Goal: Navigation & Orientation: Find specific page/section

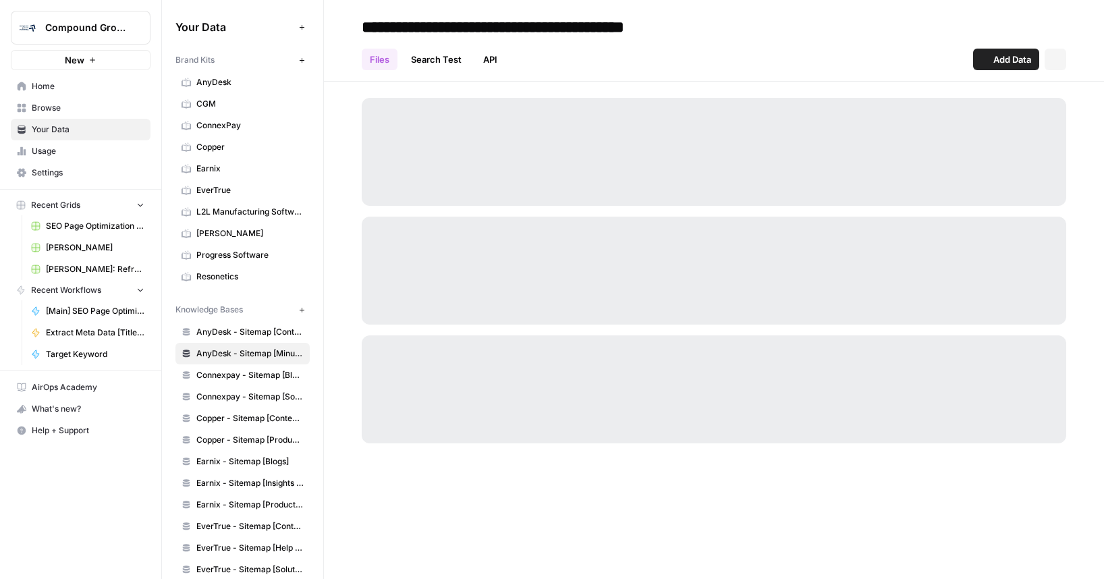
drag, startPoint x: 0, startPoint y: 0, endPoint x: 890, endPoint y: 164, distance: 905.4
click at [890, 164] on div at bounding box center [714, 152] width 704 height 108
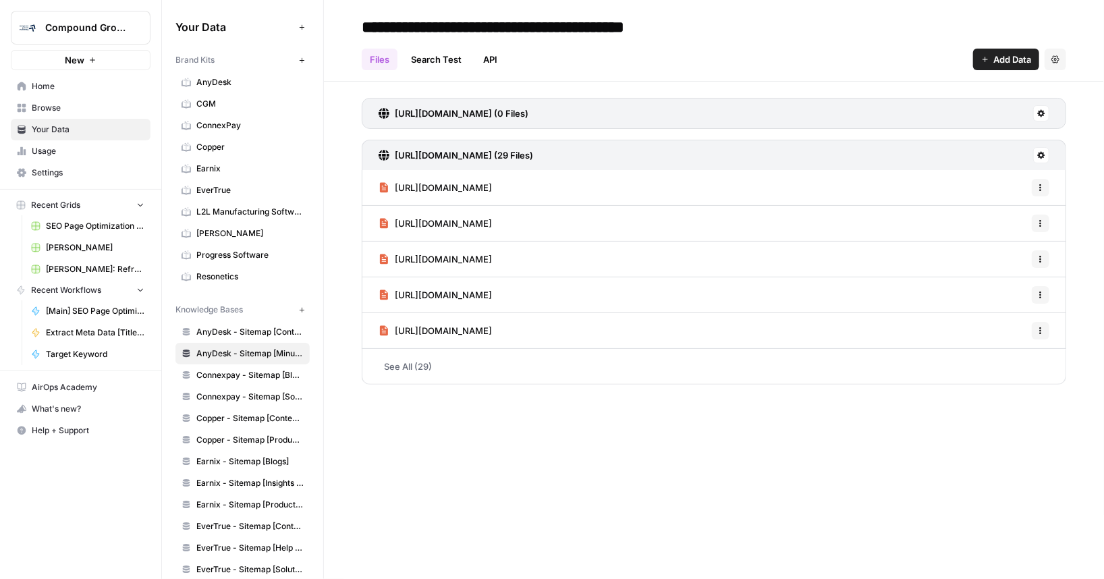
click at [235, 331] on span "AnyDesk - Sitemap [Content Resources]" at bounding box center [249, 332] width 107 height 12
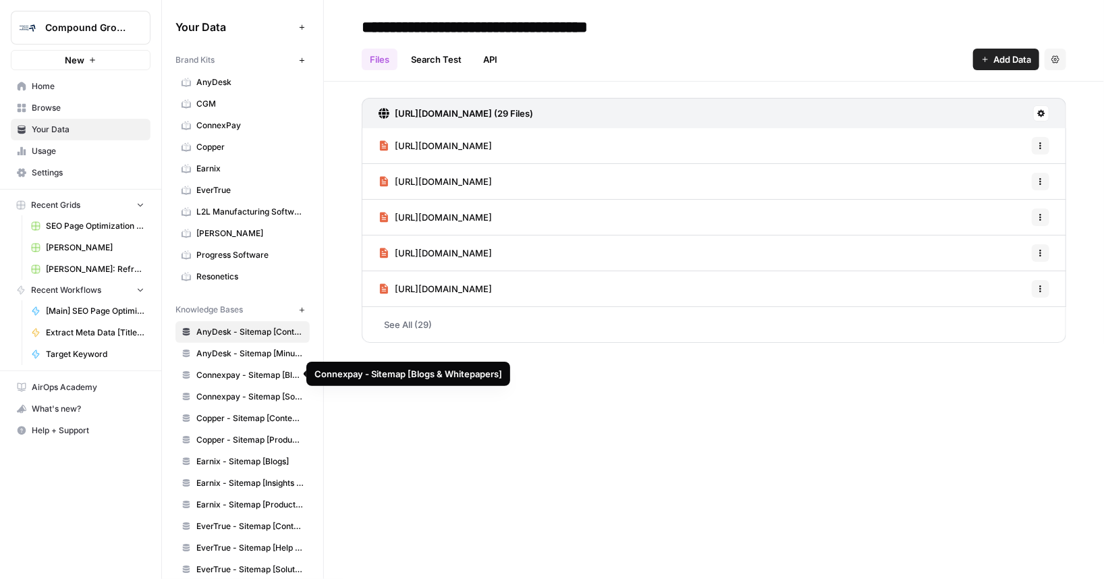
click at [241, 377] on span "Connexpay - Sitemap [Blogs & Whitepapers]" at bounding box center [249, 375] width 107 height 12
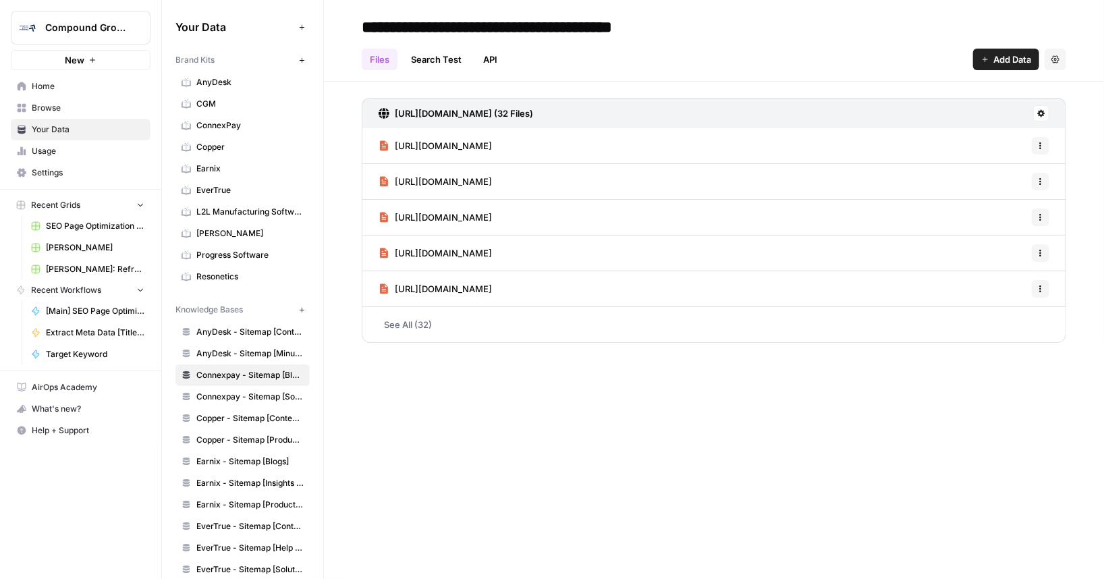
click at [239, 393] on span "Connexpay - Sitemap [Solutions]" at bounding box center [249, 397] width 107 height 12
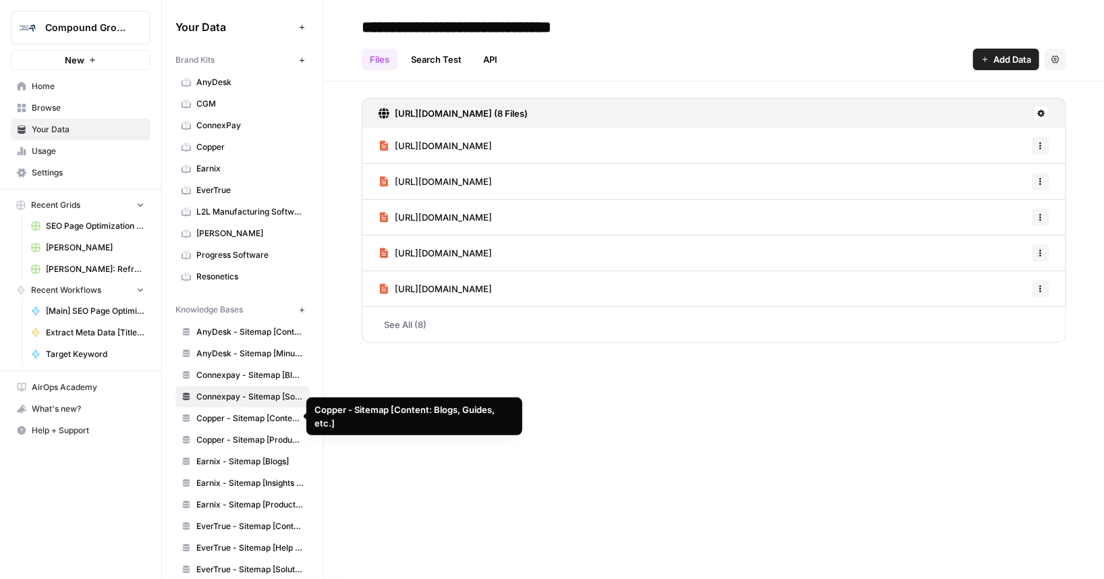
click at [236, 412] on span "Copper - Sitemap [Content: Blogs, Guides, etc.]" at bounding box center [249, 418] width 107 height 12
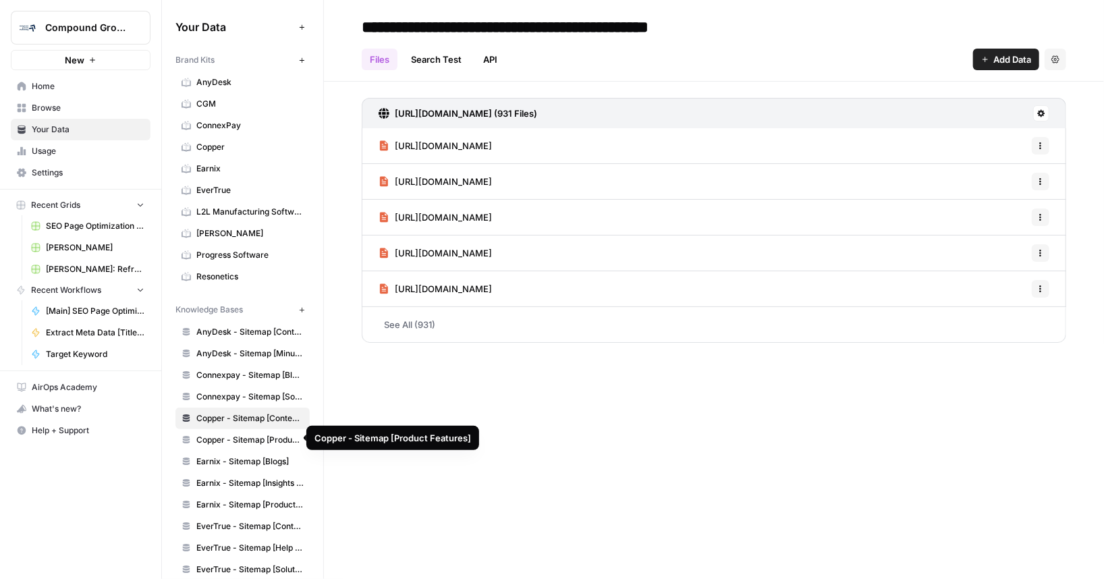
click at [235, 434] on span "Copper - Sitemap [Product Features]" at bounding box center [249, 440] width 107 height 12
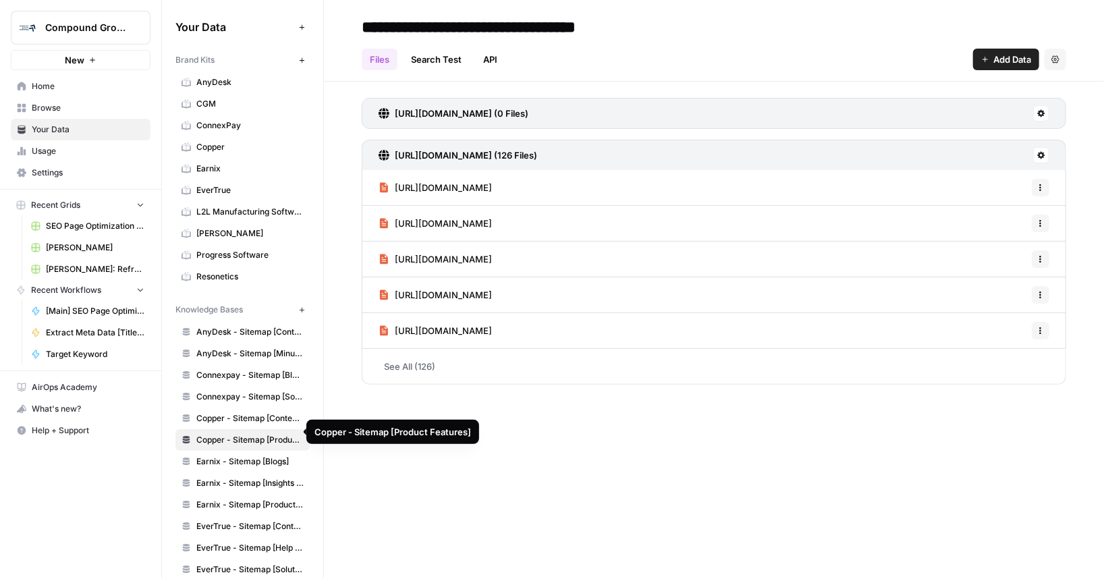
scroll to position [61, 0]
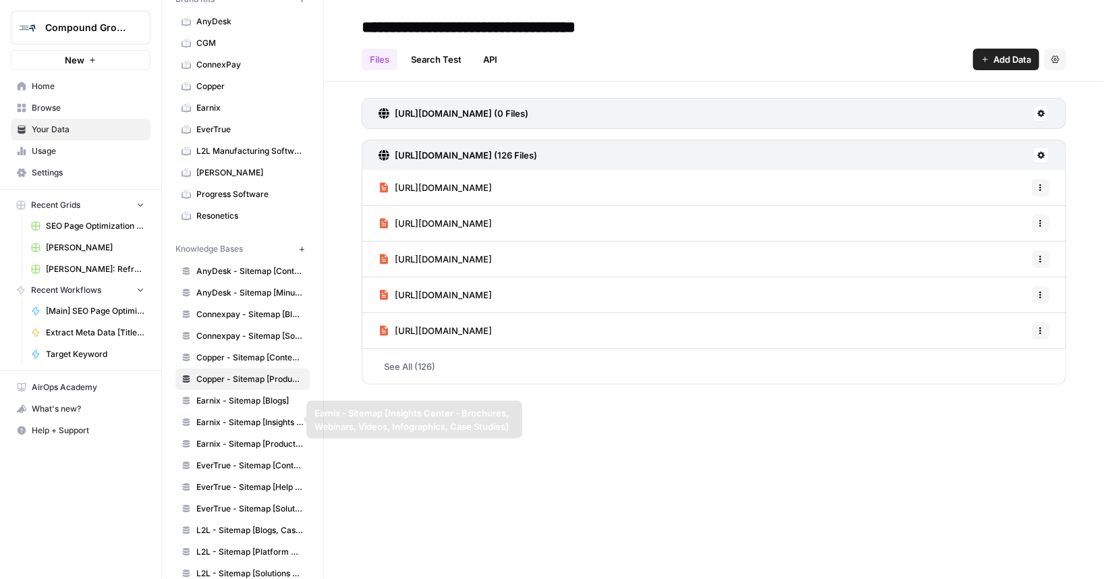
click at [241, 401] on span "Earnix - Sitemap [Blogs]" at bounding box center [249, 401] width 107 height 12
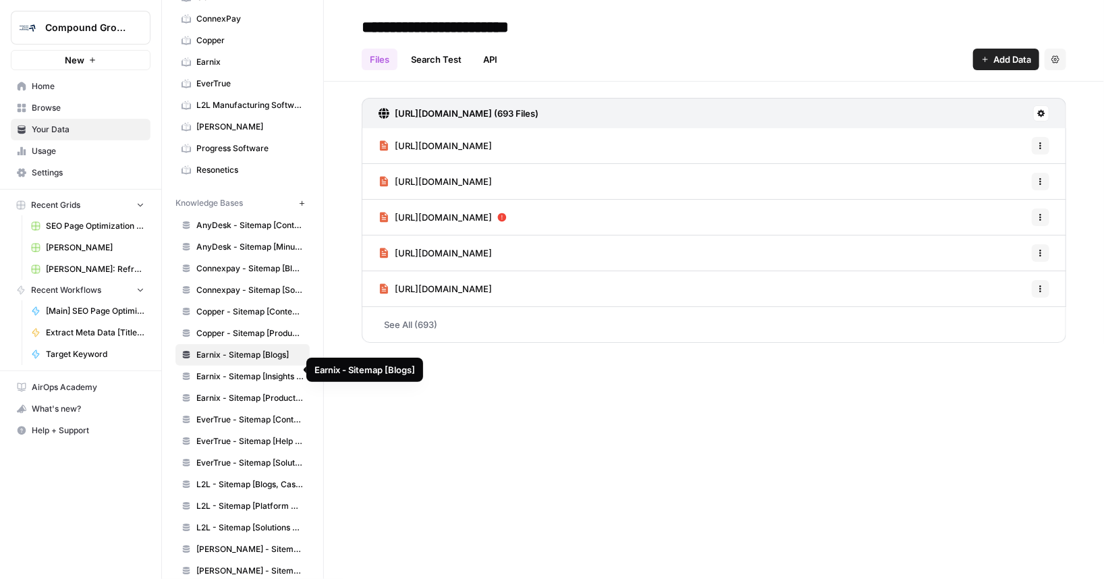
scroll to position [122, 0]
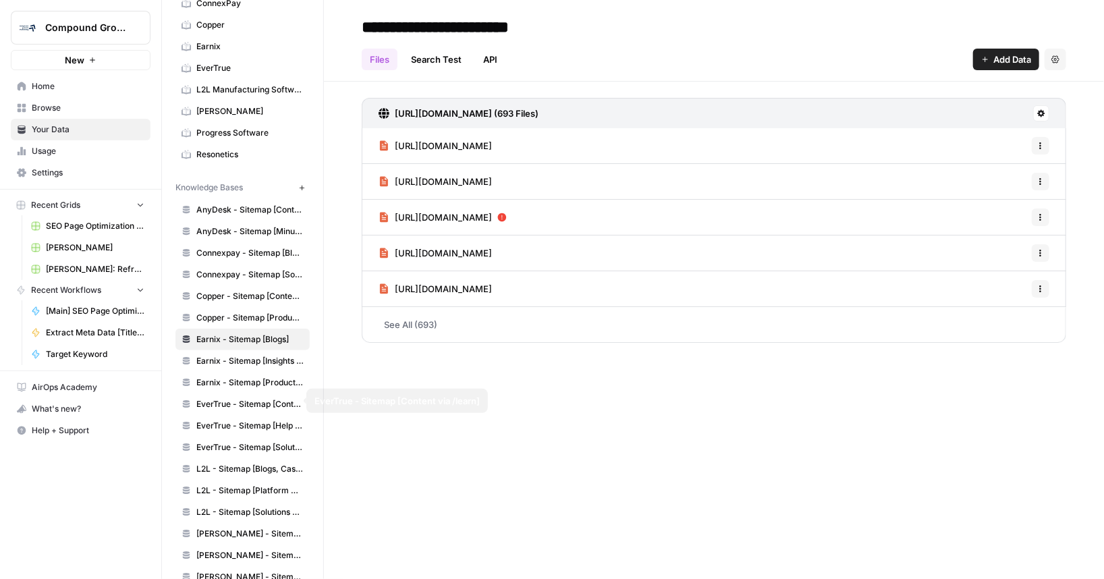
click at [244, 364] on link "Earnix - Sitemap [Insights Center - Brochures, Webinars, Videos, Infographics, …" at bounding box center [242, 361] width 134 height 22
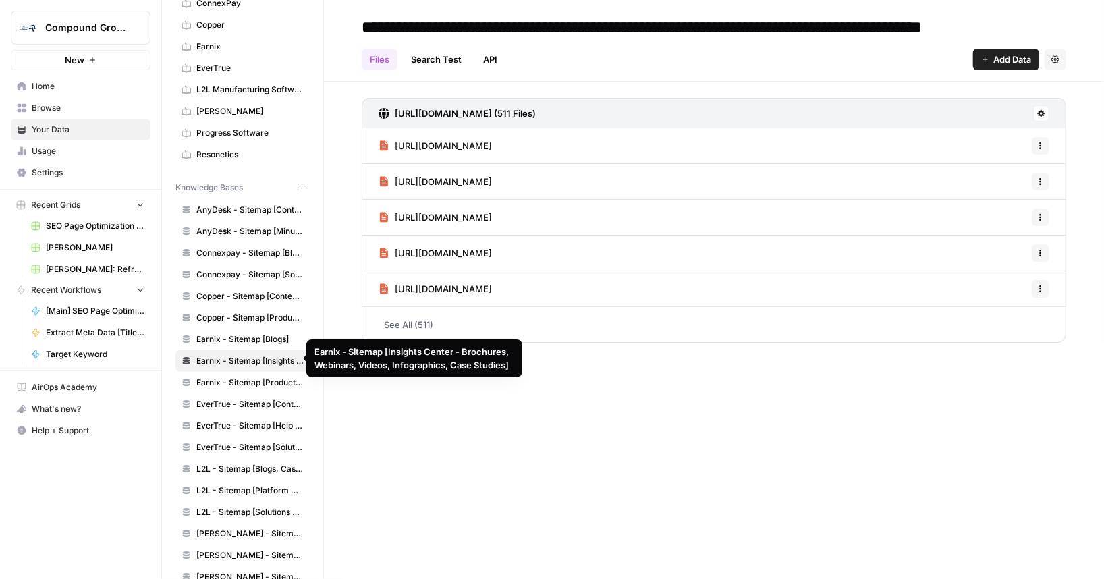
click at [242, 376] on span "Earnix - Sitemap [Products & Capabilities]" at bounding box center [249, 382] width 107 height 12
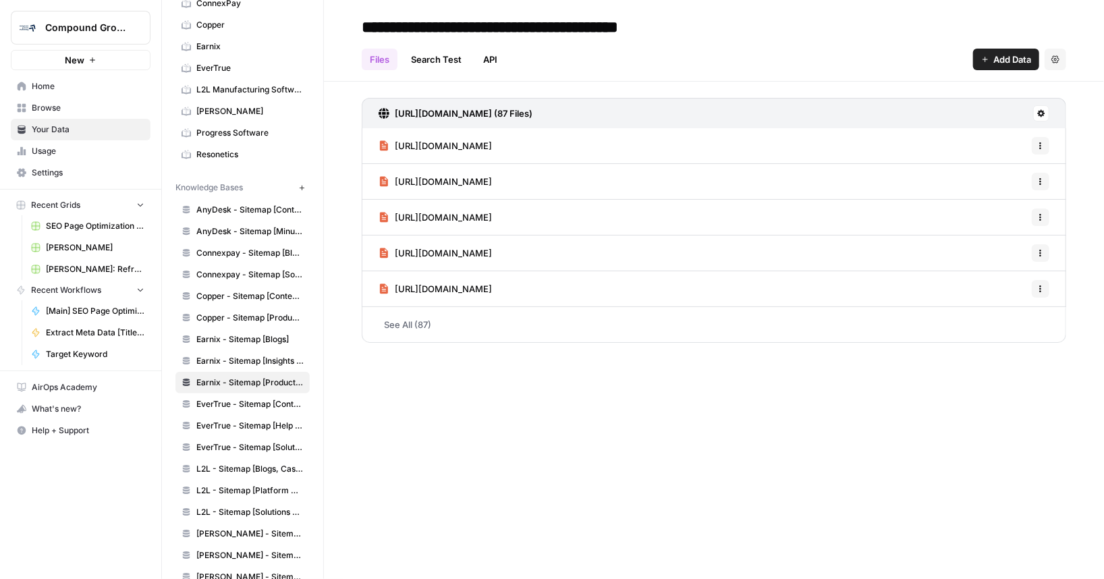
click at [239, 398] on span "EverTrue - Sitemap [Content via /learn]" at bounding box center [249, 404] width 107 height 12
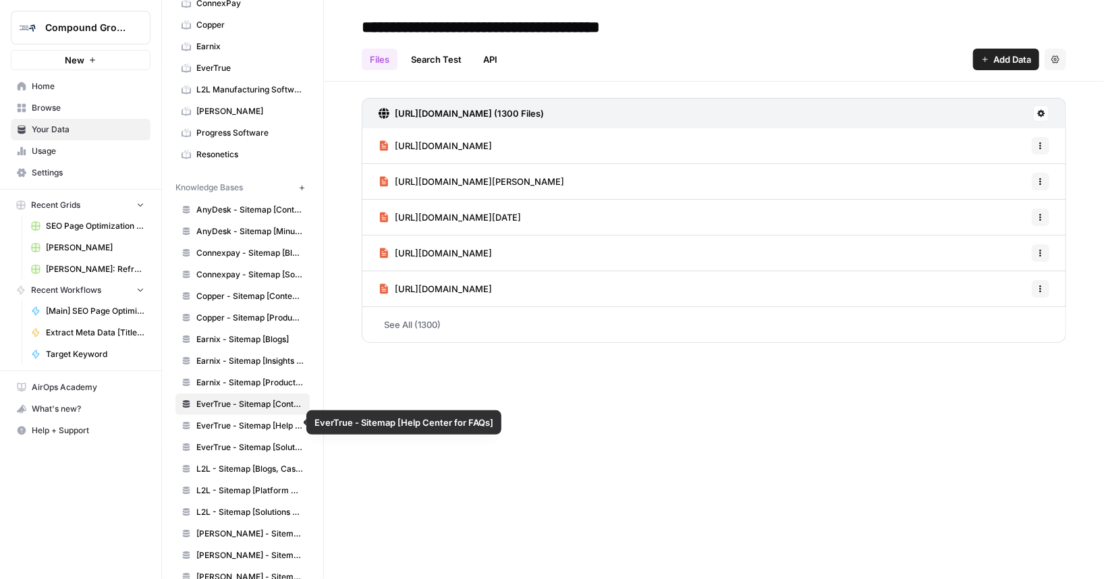
click at [232, 420] on span "EverTrue - Sitemap [Help Center for FAQs]" at bounding box center [249, 426] width 107 height 12
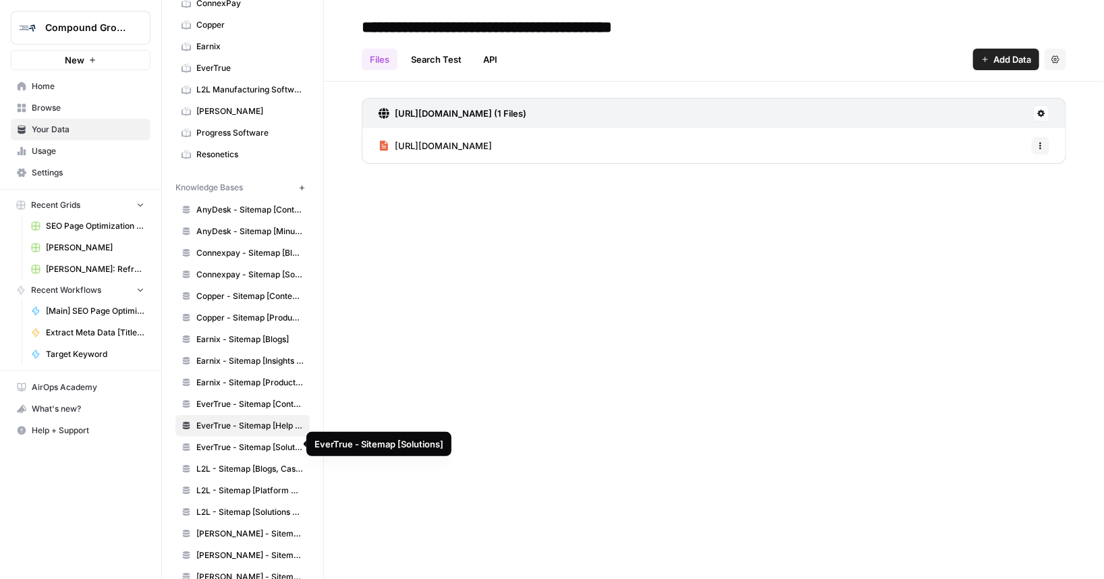
click at [227, 445] on span "EverTrue - Sitemap [Solutions]" at bounding box center [249, 447] width 107 height 12
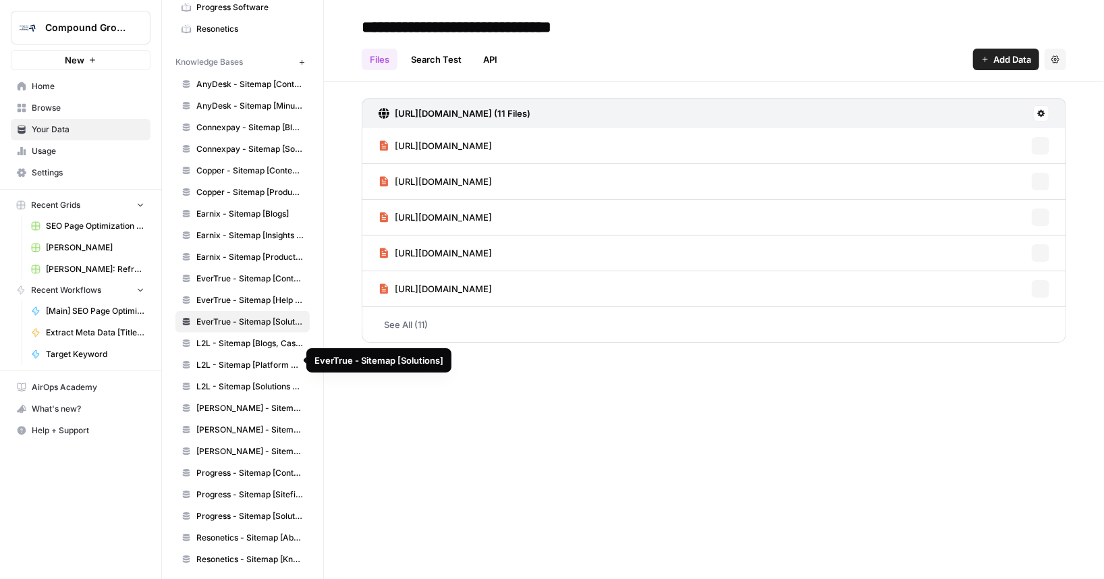
scroll to position [250, 0]
click at [231, 342] on span "L2L - Sitemap [Blogs, Case Studies, eBooks]" at bounding box center [249, 341] width 107 height 12
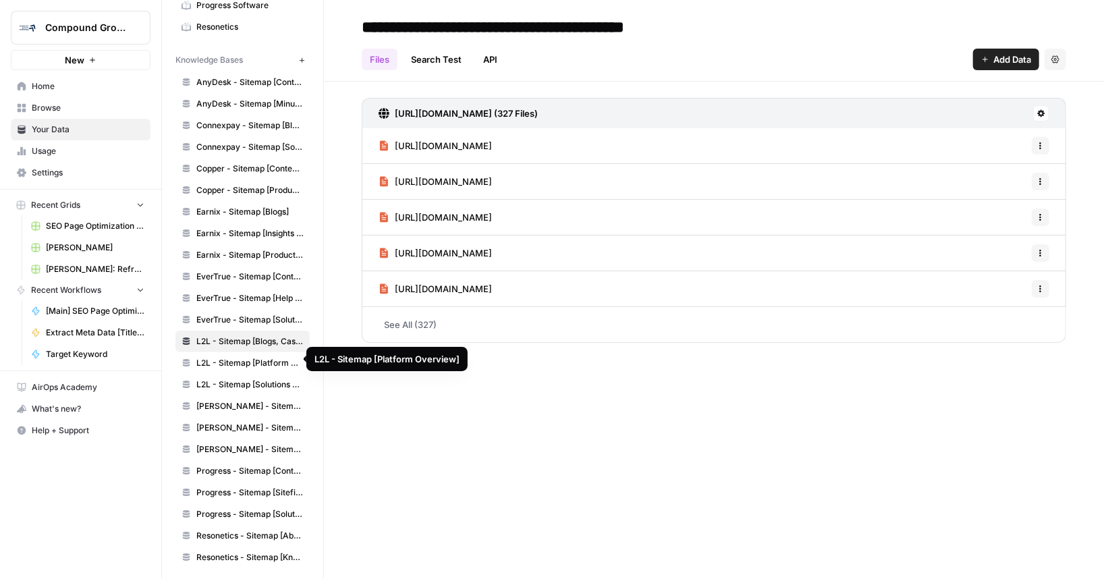
click at [232, 367] on link "L2L - Sitemap [Platform Overview]" at bounding box center [242, 363] width 134 height 22
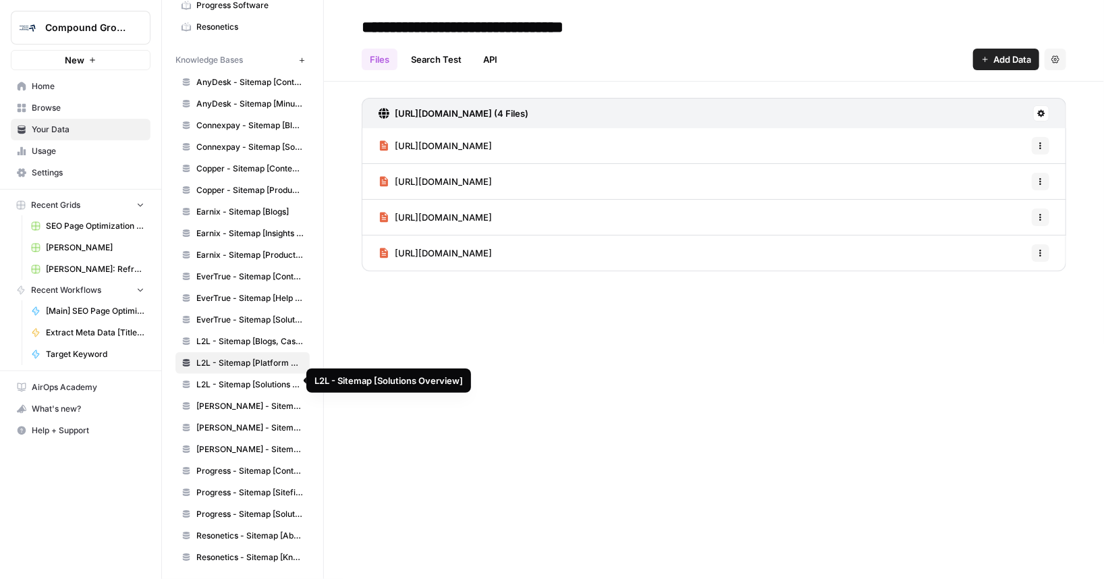
click at [231, 382] on span "L2L - Sitemap [Solutions Overview]" at bounding box center [249, 384] width 107 height 12
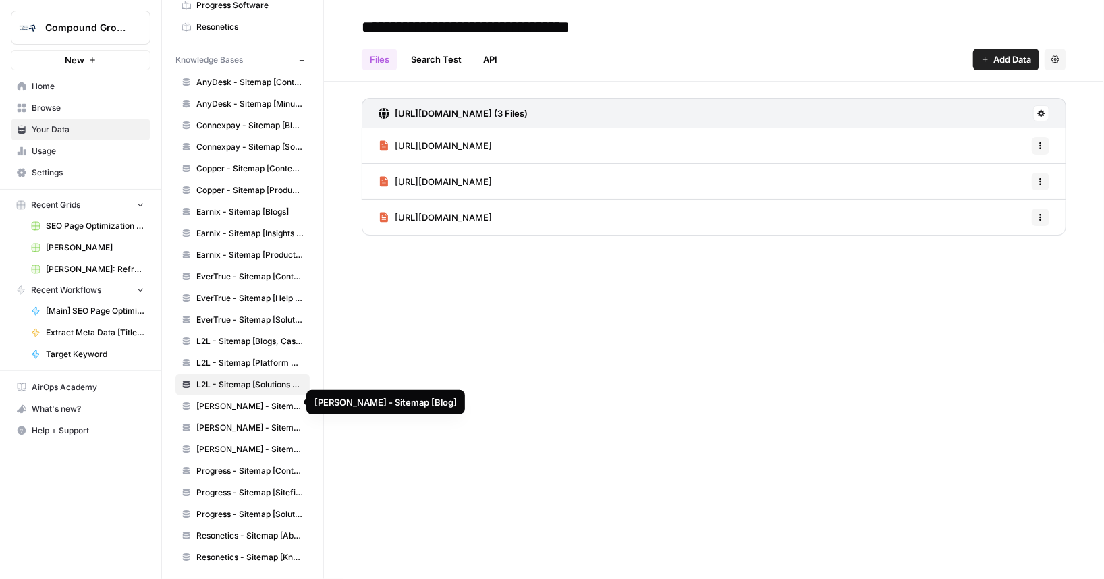
click at [232, 401] on span "[PERSON_NAME] - Sitemap [Blog]" at bounding box center [249, 406] width 107 height 12
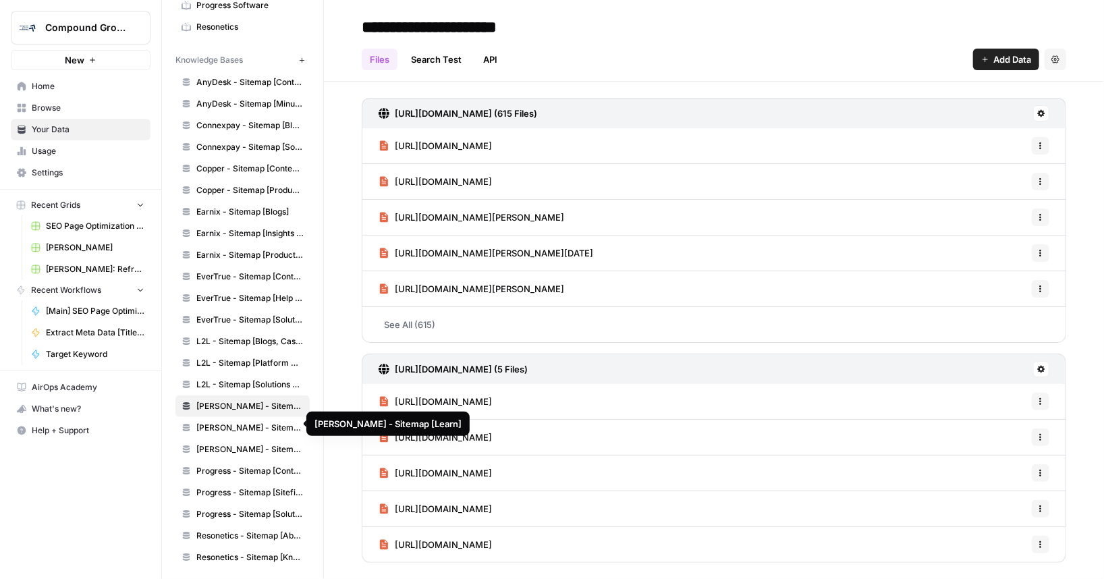
click at [244, 425] on span "[PERSON_NAME] - Sitemap [Learn]" at bounding box center [249, 428] width 107 height 12
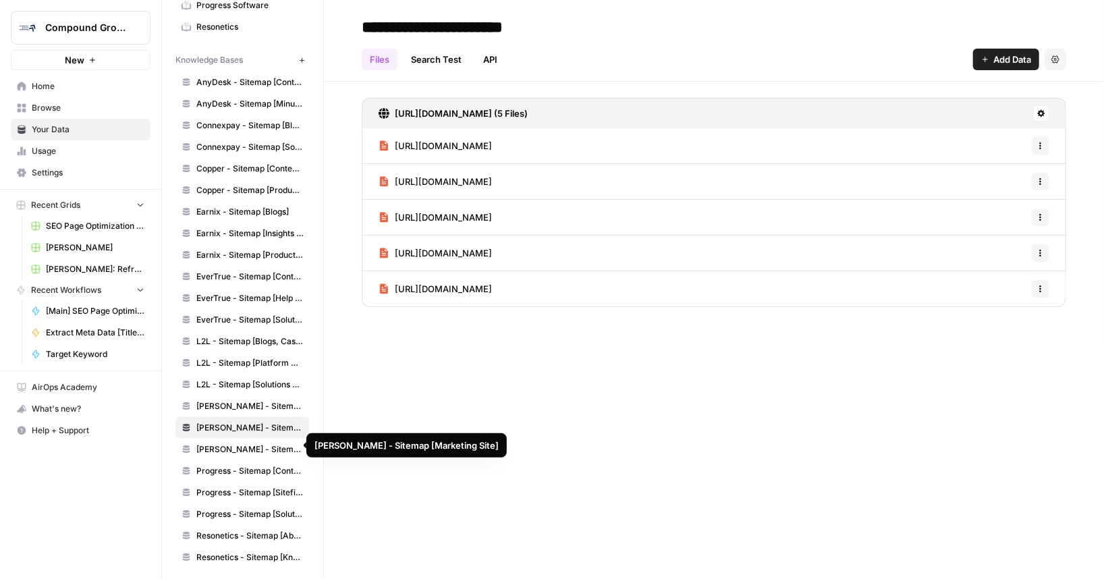
click at [236, 451] on link "[PERSON_NAME] - Sitemap [Marketing Site]" at bounding box center [242, 449] width 134 height 22
click at [227, 465] on span "Progress - Sitemap [Content Resources]" at bounding box center [249, 471] width 107 height 12
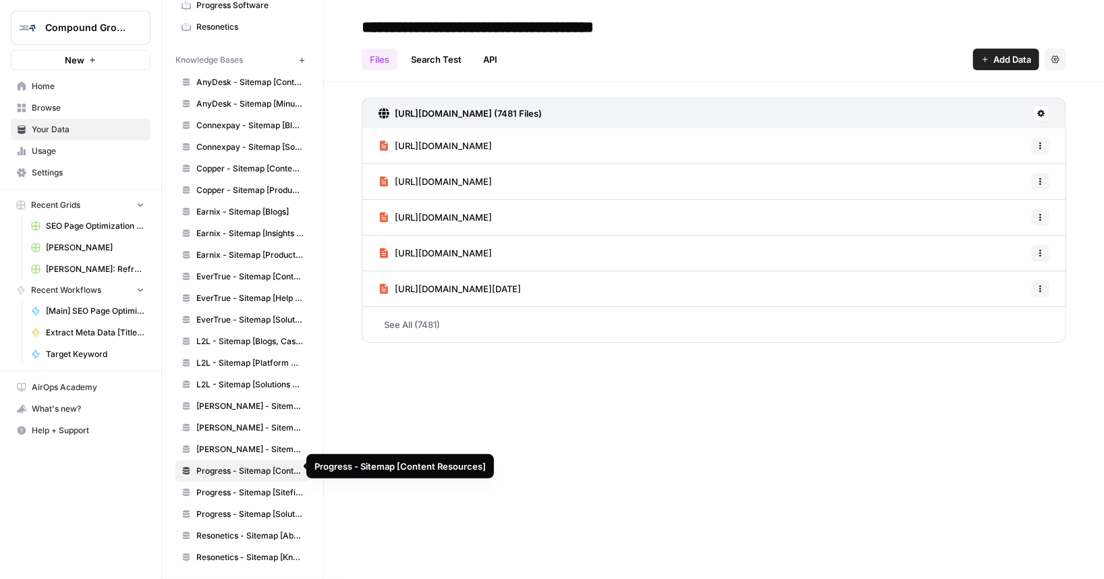
click at [216, 486] on span "Progress - Sitemap [Sitefinity]" at bounding box center [249, 492] width 107 height 12
